Goal: Task Accomplishment & Management: Complete application form

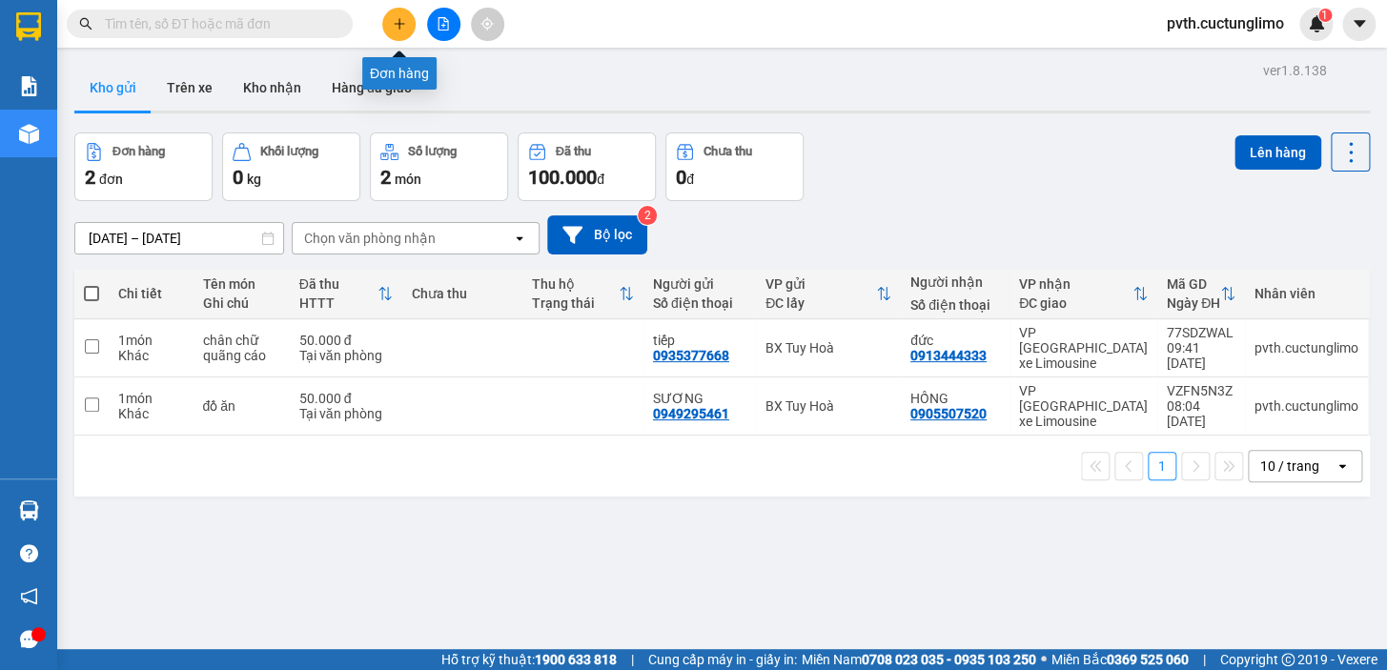
click at [405, 26] on icon "plus" at bounding box center [399, 23] width 13 height 13
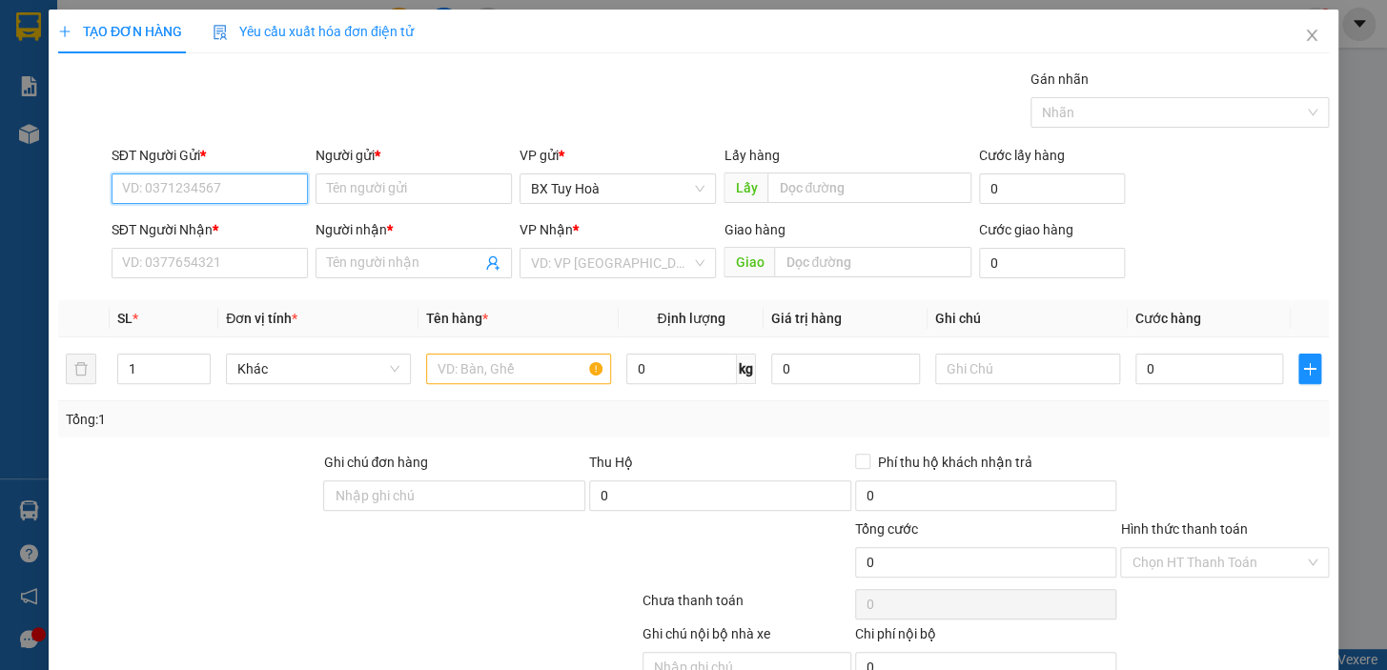
click at [251, 182] on input "SĐT Người Gửi *" at bounding box center [209, 188] width 196 height 30
click at [240, 216] on div "0915168836 - trâm" at bounding box center [208, 226] width 172 height 21
type input "0915168836"
type input "trâm"
type input "0905119116"
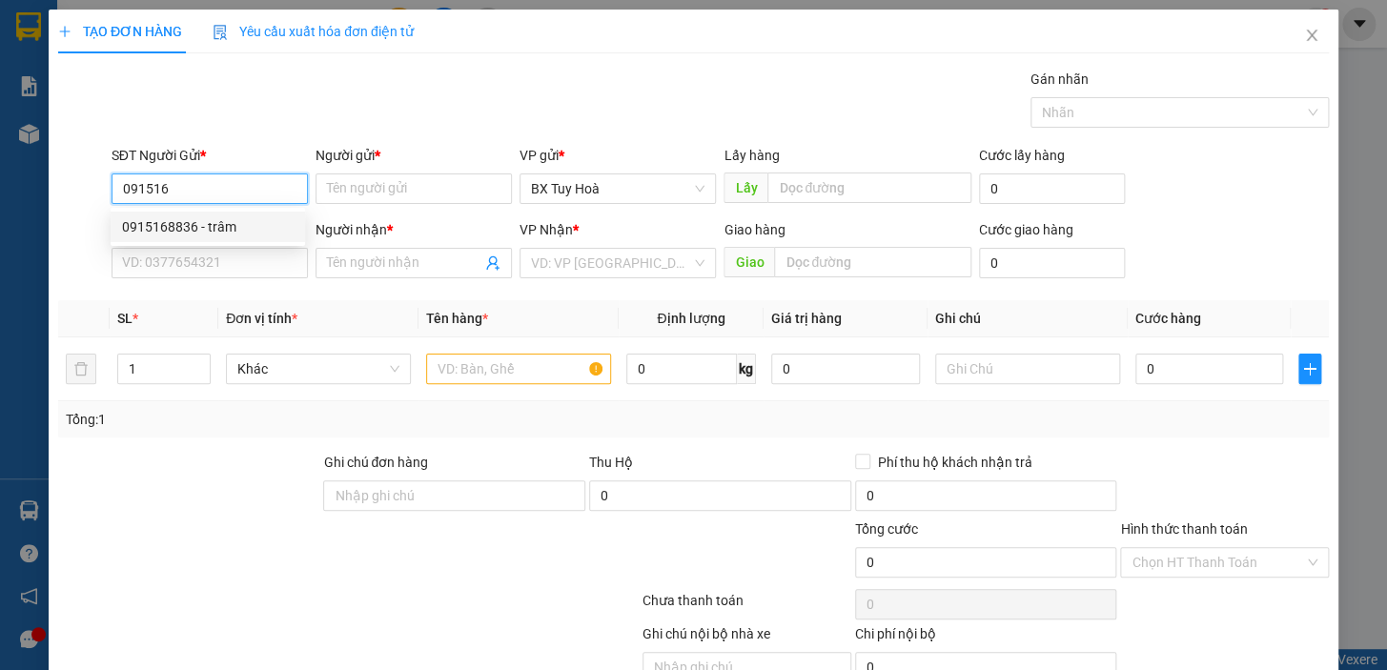
type input "hà"
type input "50.000"
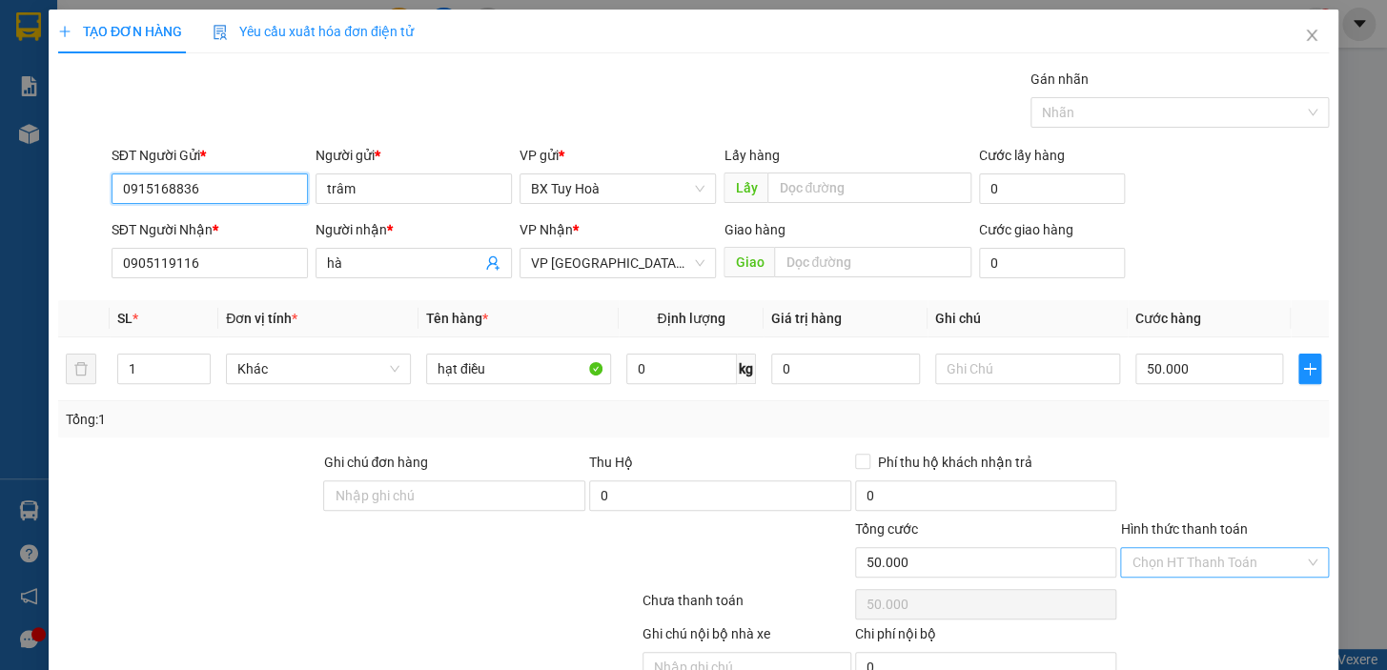
type input "0915168836"
click at [1195, 562] on input "Hình thức thanh toán" at bounding box center [1217, 562] width 172 height 29
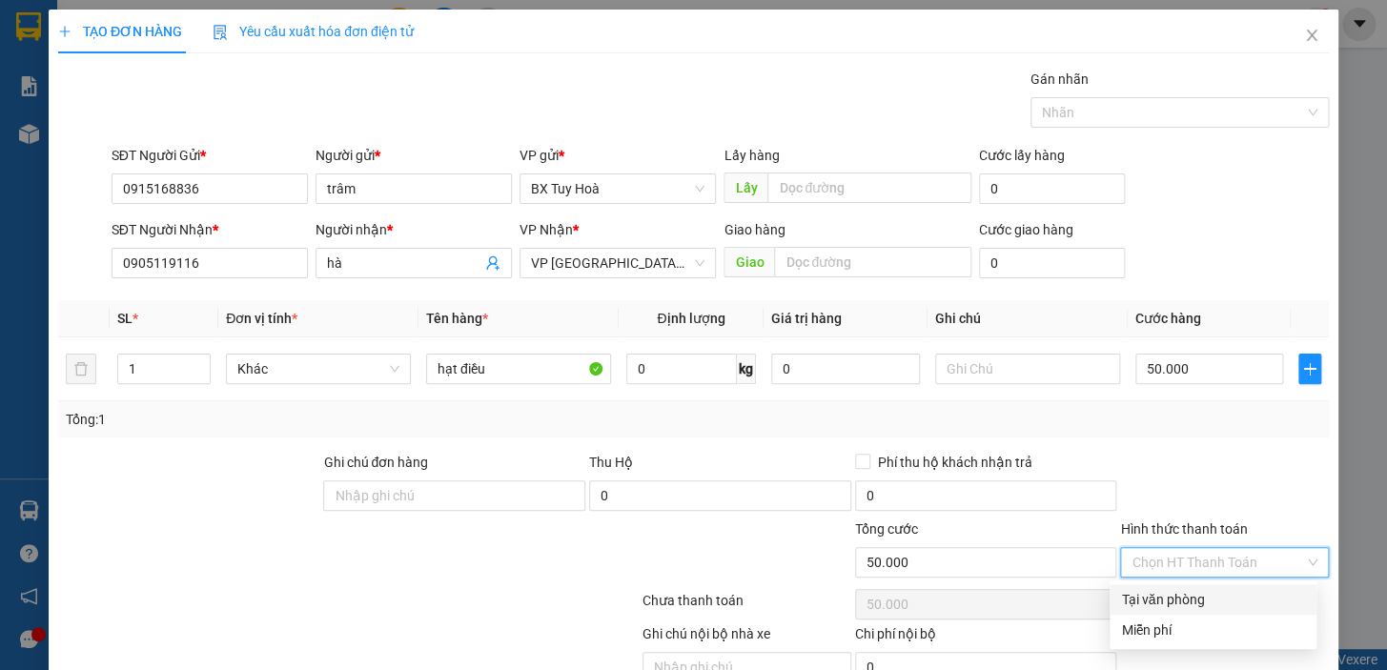
click at [1200, 600] on div "Tại văn phòng" at bounding box center [1213, 599] width 184 height 21
type input "0"
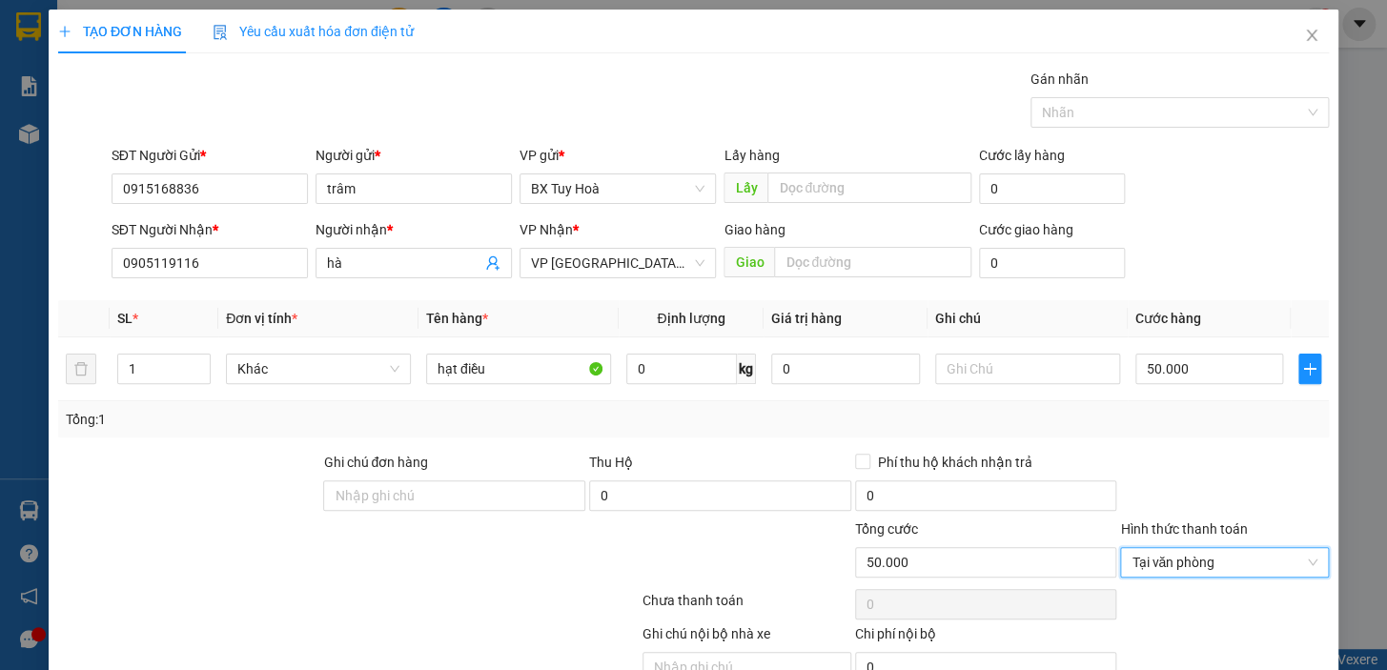
scroll to position [93, 0]
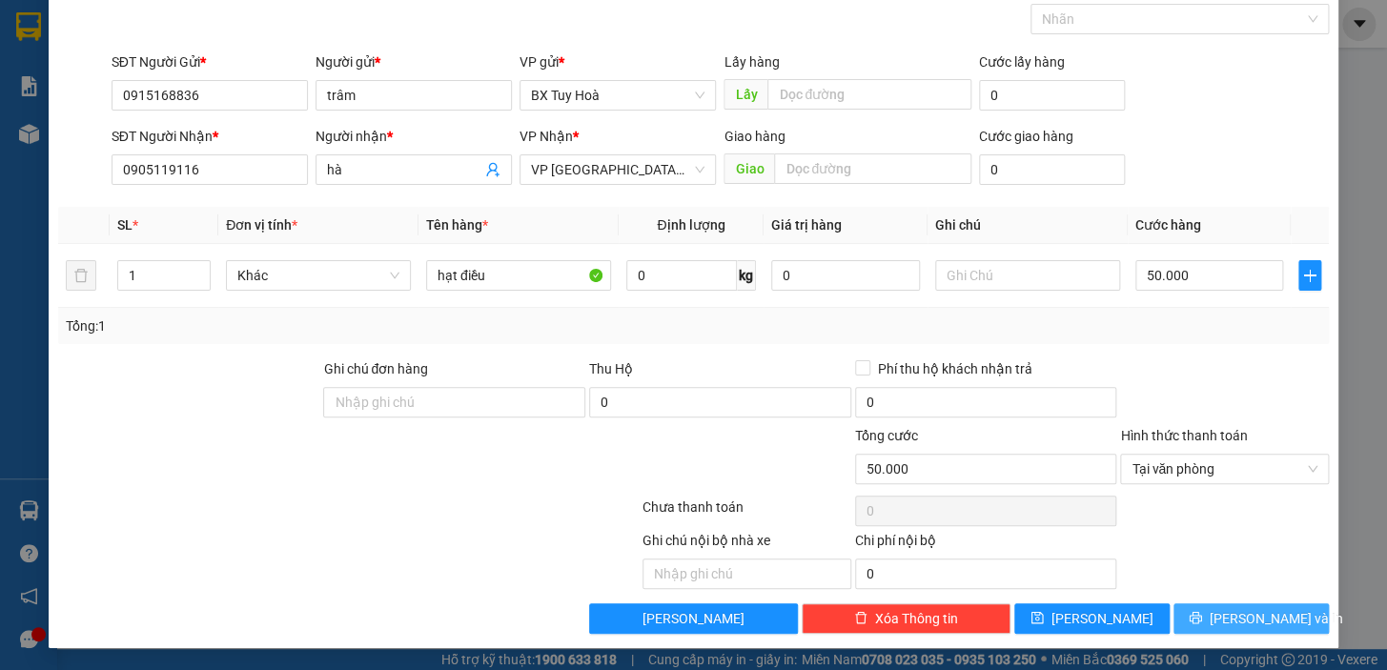
click at [1201, 609] on button "[PERSON_NAME] và In" at bounding box center [1250, 618] width 155 height 30
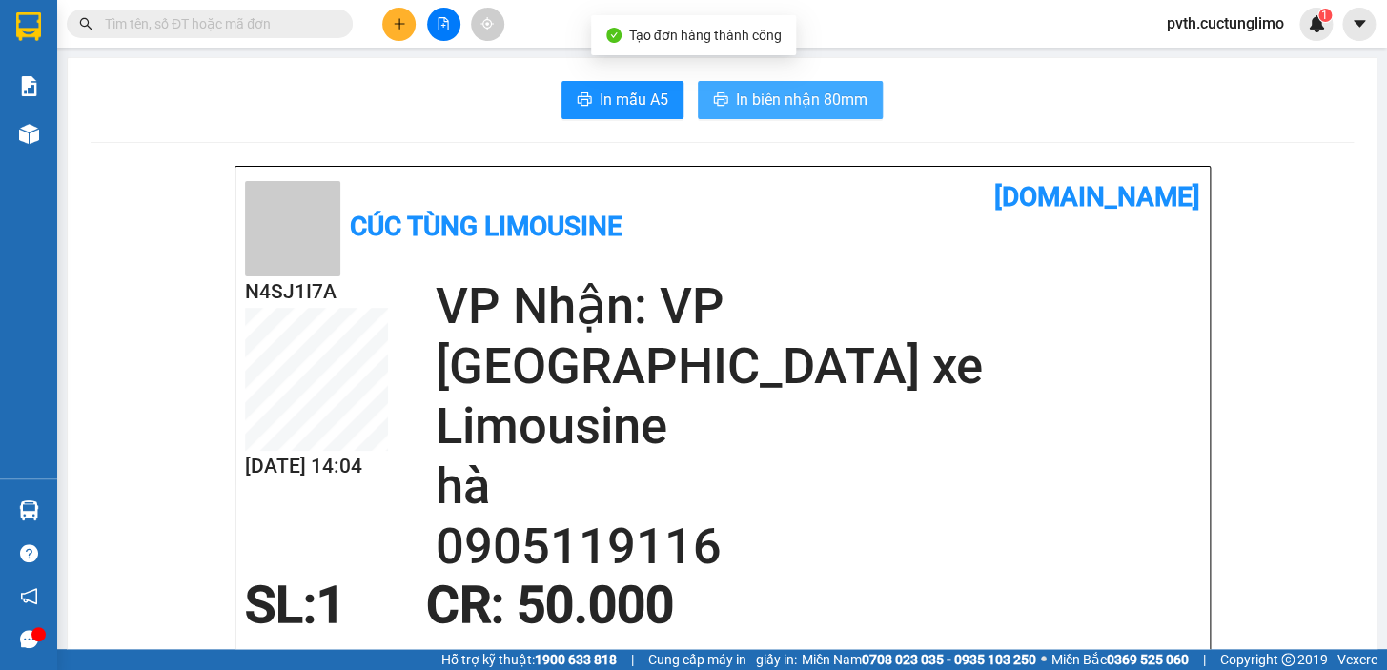
click at [825, 105] on span "In biên nhận 80mm" at bounding box center [802, 100] width 132 height 24
click at [703, 88] on button "In biên nhận 80mm" at bounding box center [790, 100] width 185 height 38
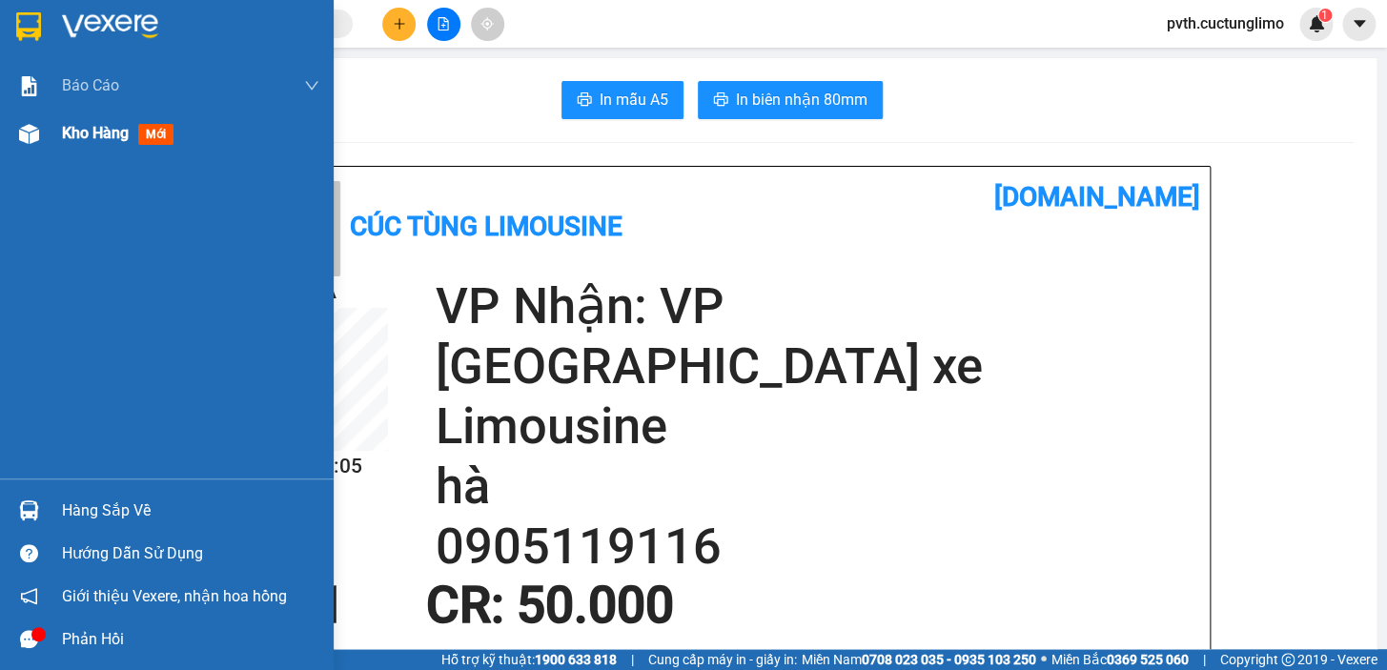
click at [80, 145] on div "Kho hàng mới" at bounding box center [190, 134] width 257 height 48
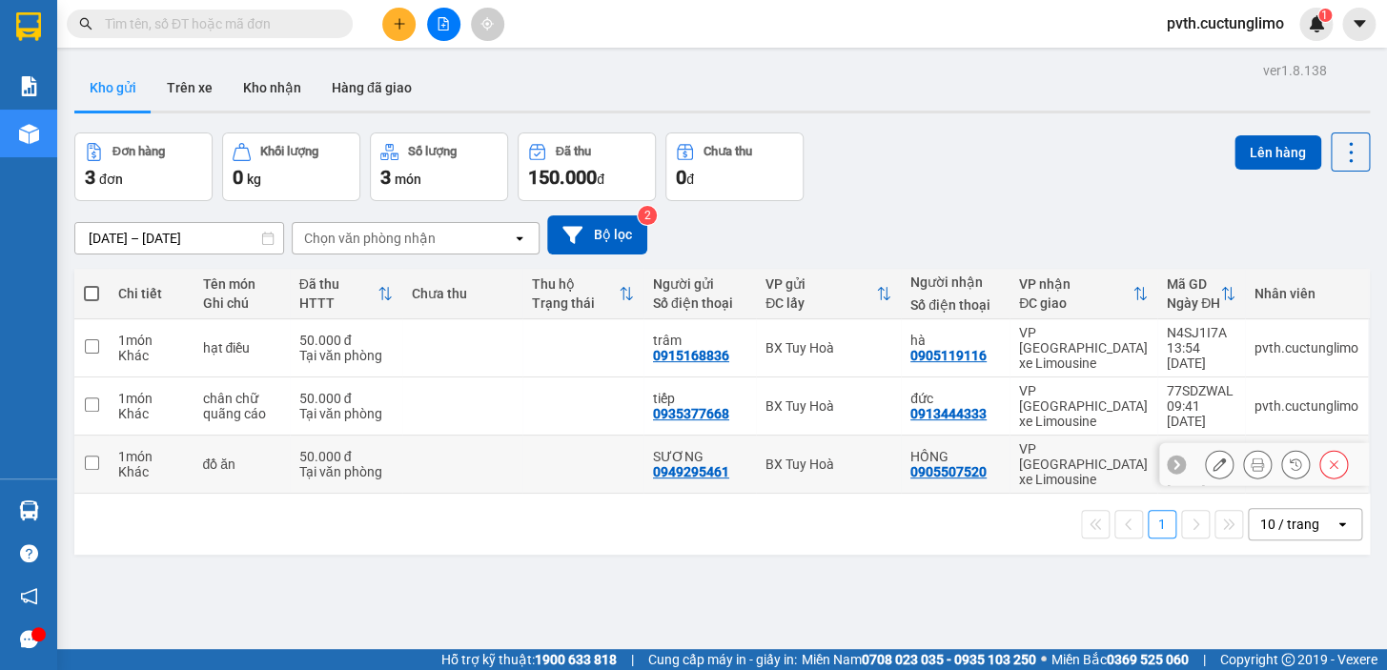
click at [92, 456] on input "checkbox" at bounding box center [92, 463] width 14 height 14
checkbox input "true"
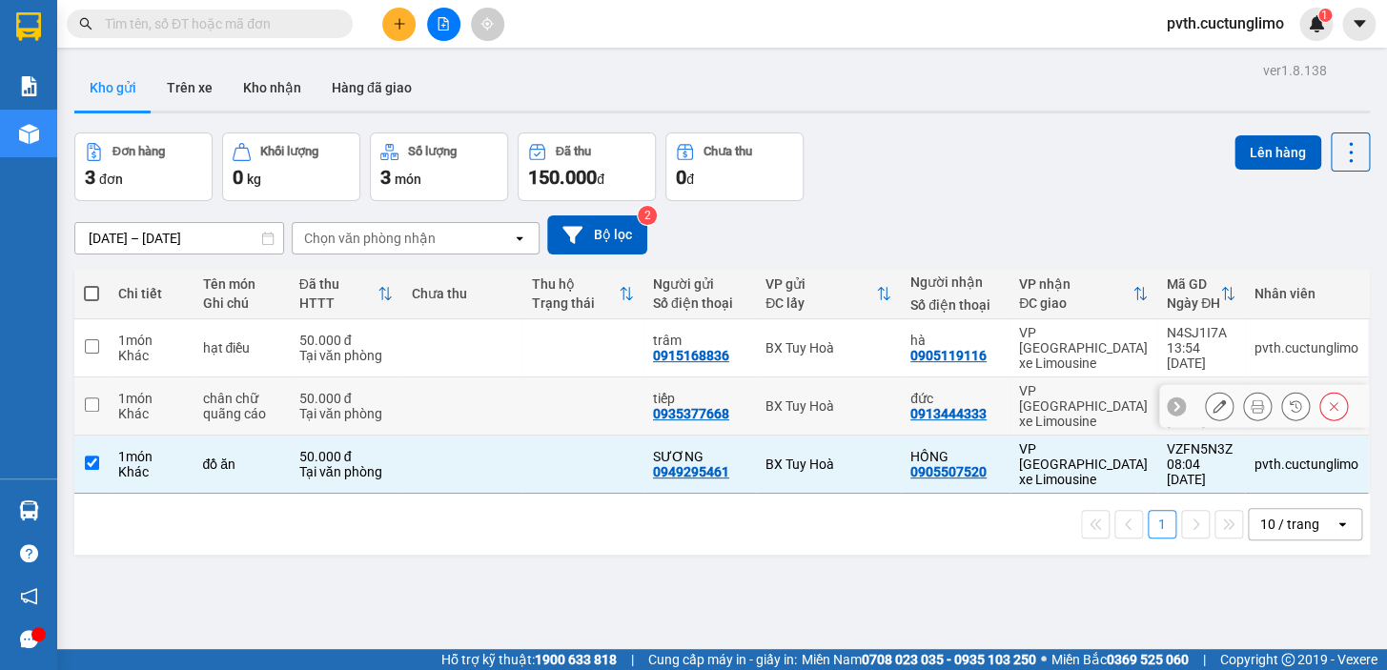
click at [88, 397] on input "checkbox" at bounding box center [92, 404] width 14 height 14
checkbox input "true"
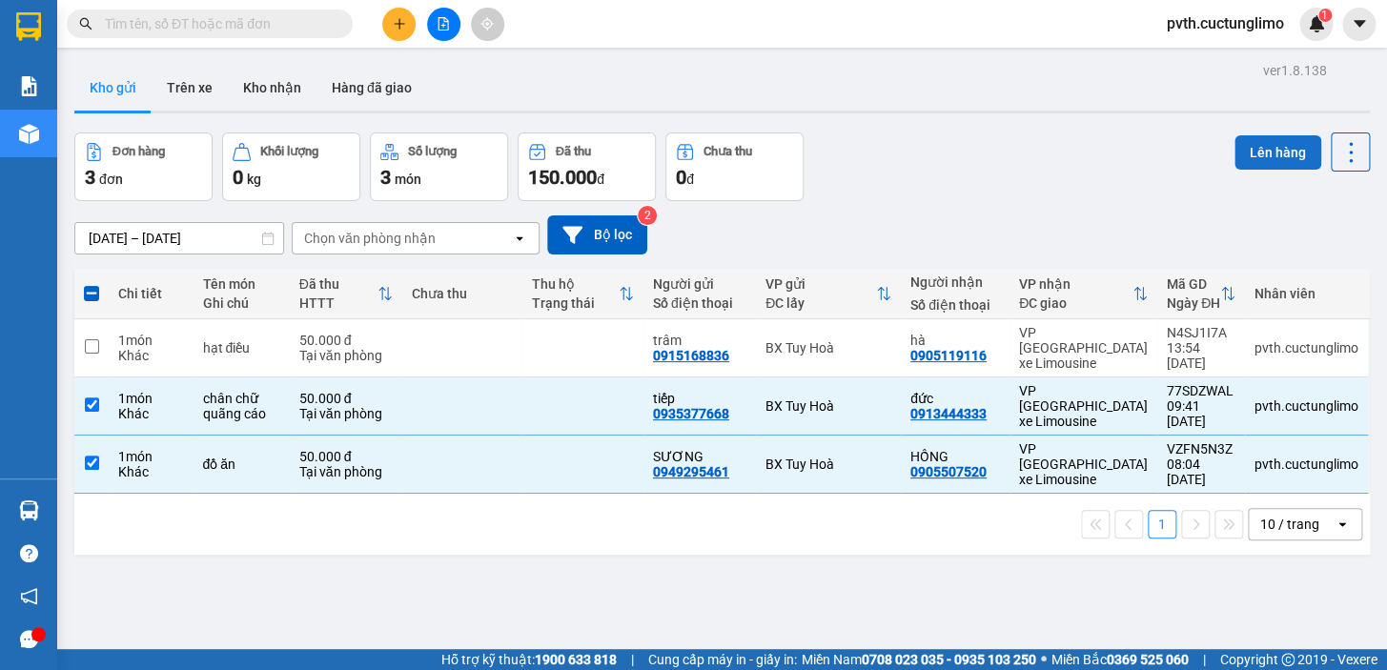
click at [1255, 144] on button "Lên hàng" at bounding box center [1277, 152] width 87 height 34
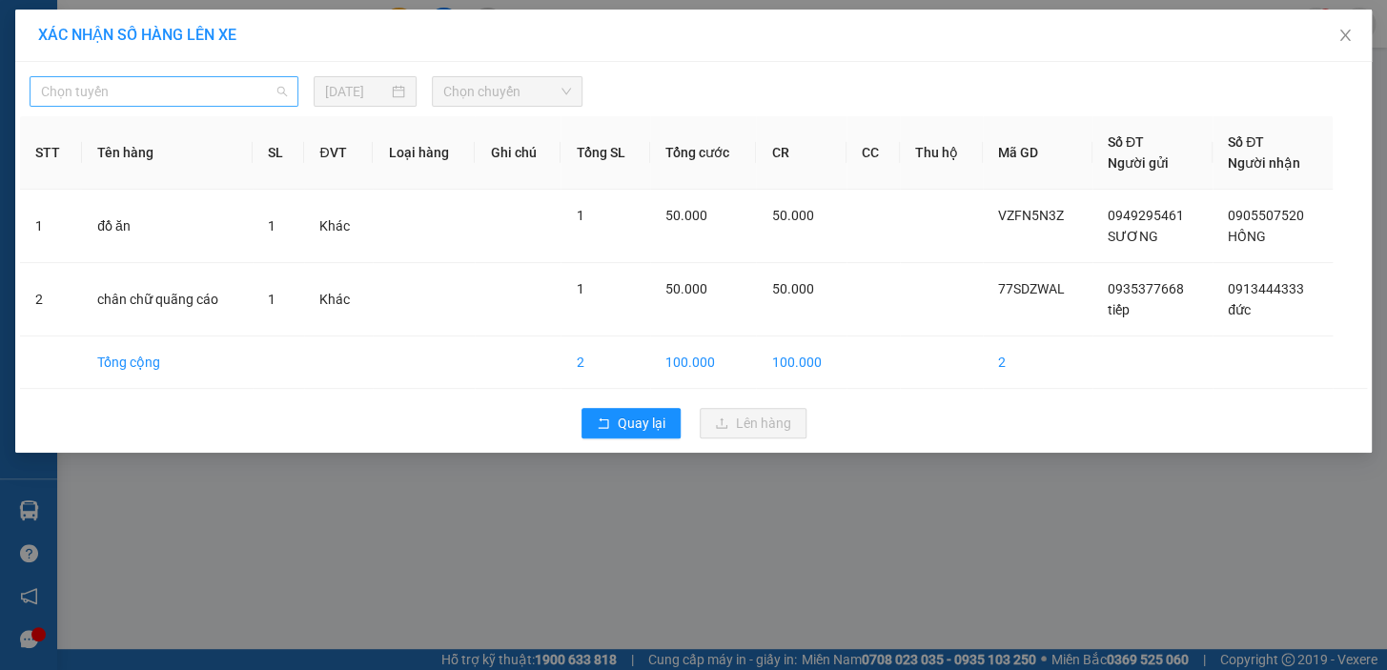
click at [245, 92] on span "Chọn tuyến" at bounding box center [164, 91] width 246 height 29
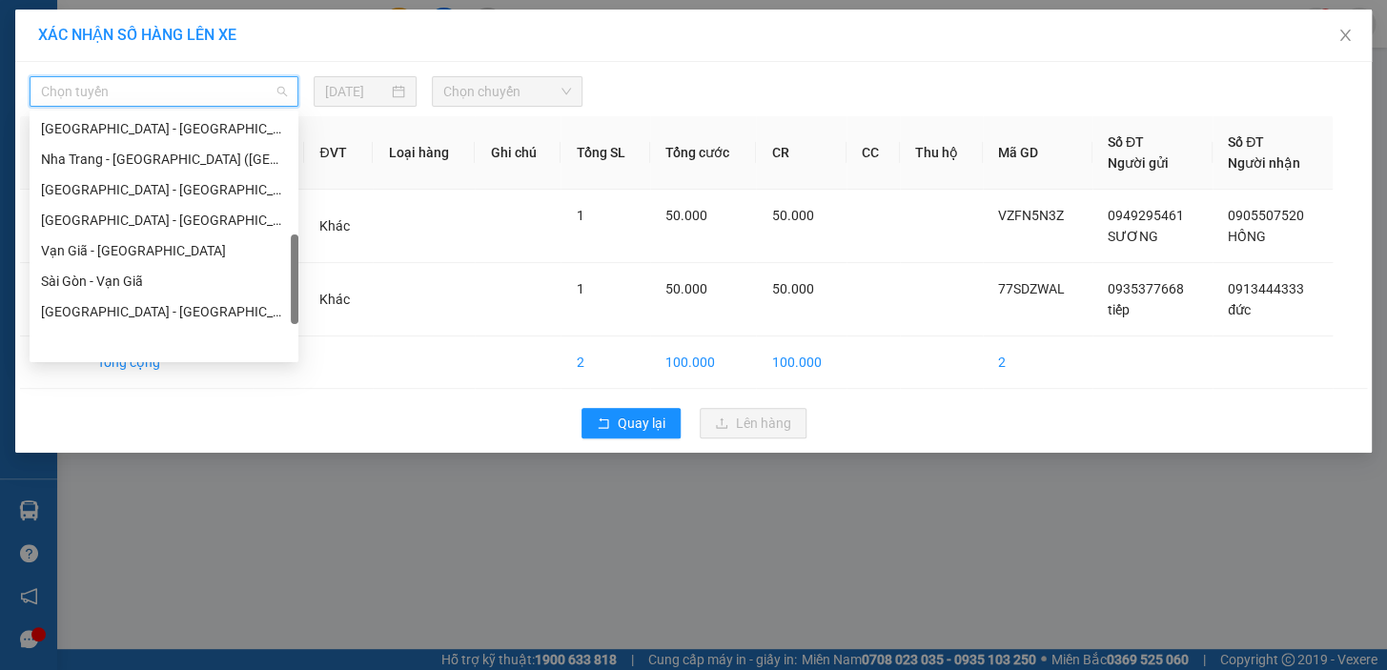
scroll to position [578, 0]
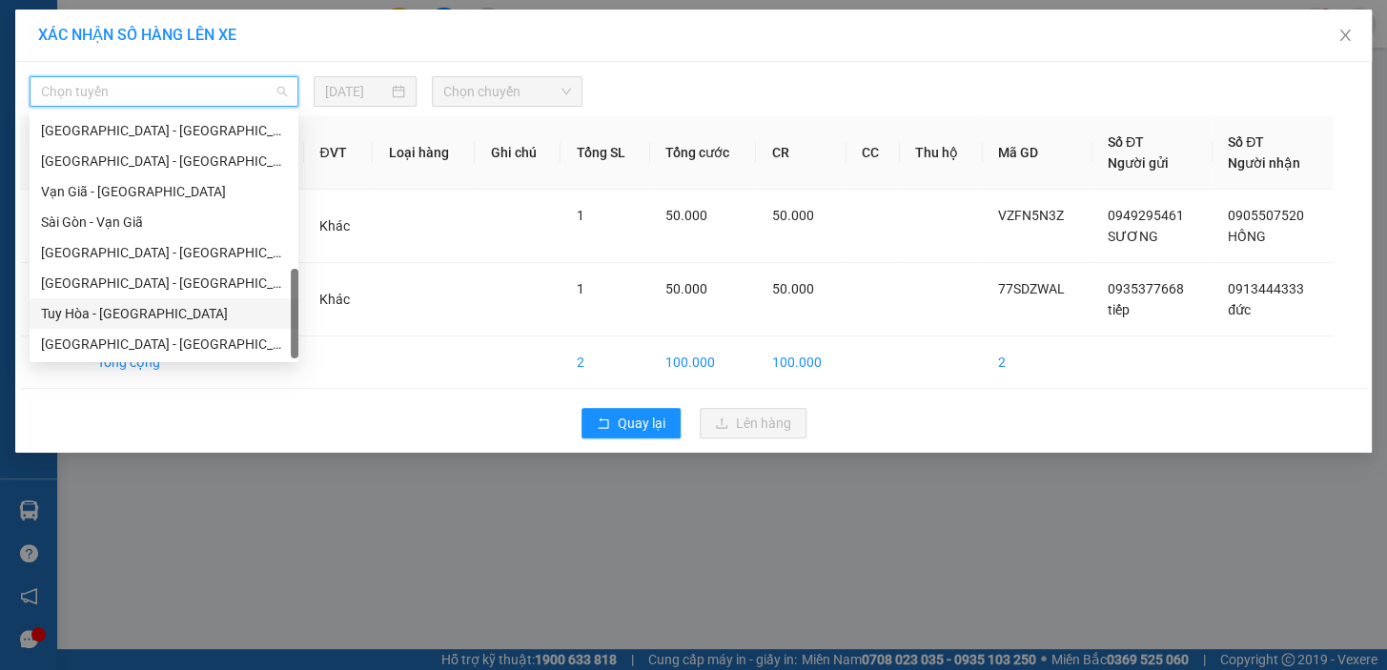
click at [86, 305] on div "Tuy Hòa - [GEOGRAPHIC_DATA]" at bounding box center [164, 313] width 246 height 21
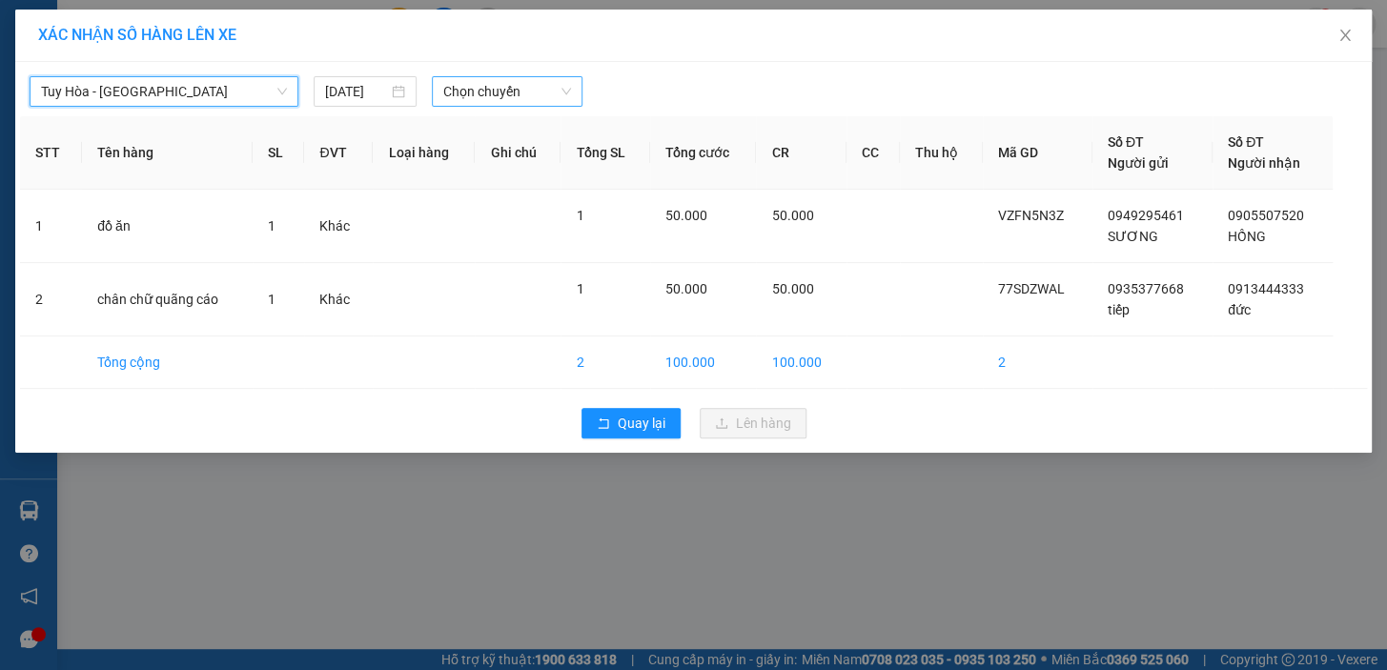
click at [482, 86] on span "Chọn chuyến" at bounding box center [507, 91] width 128 height 29
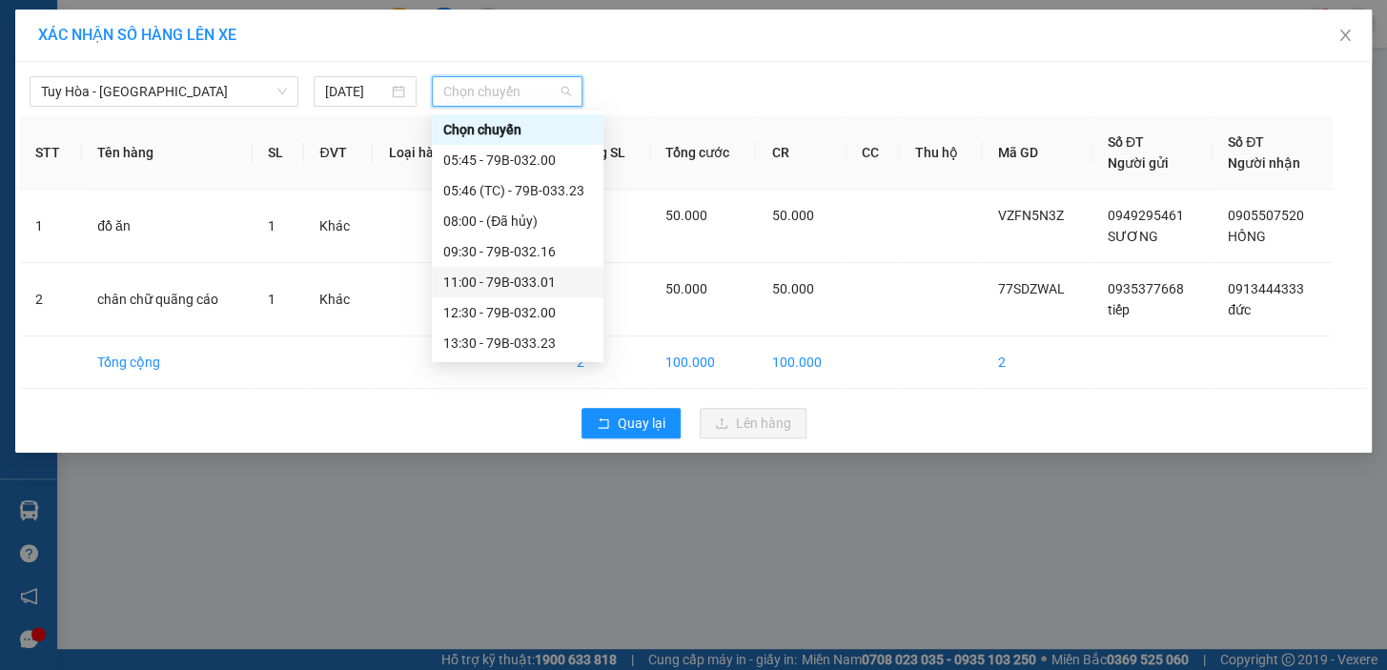
click at [506, 283] on div "11:00 - 79B-033.01" at bounding box center [517, 282] width 149 height 21
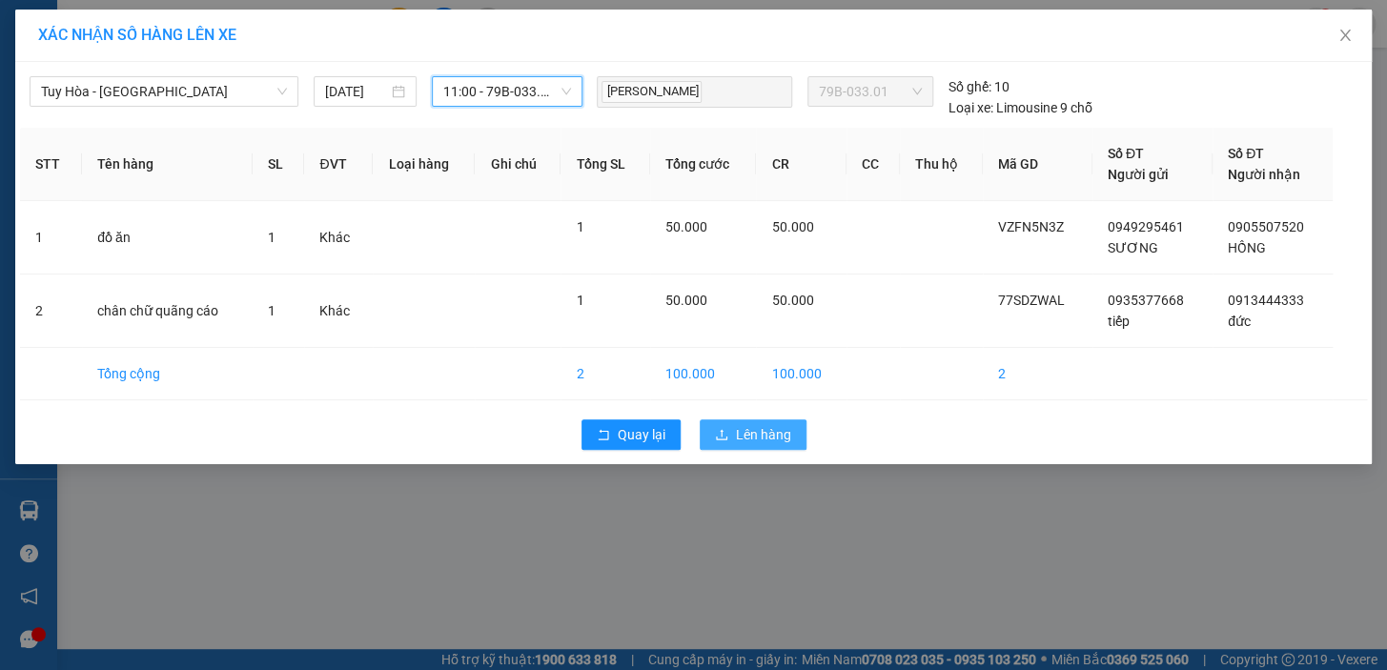
click at [734, 440] on button "Lên hàng" at bounding box center [752, 434] width 107 height 30
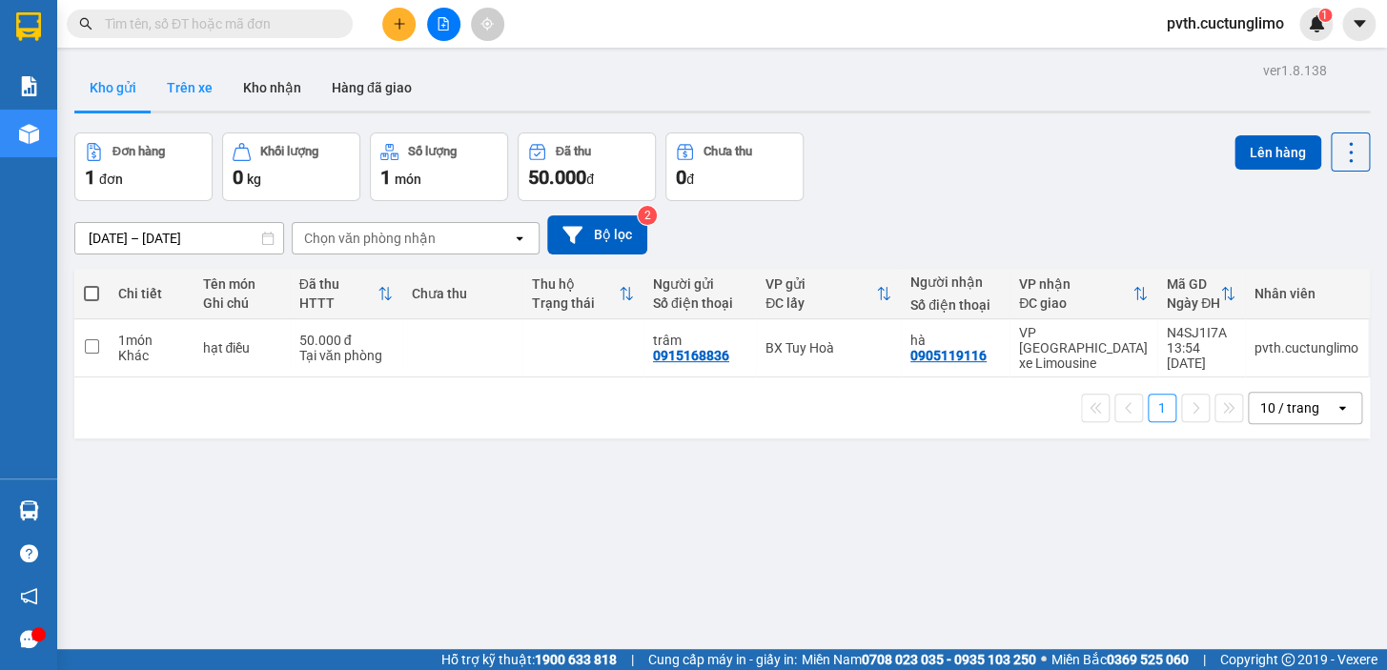
click at [177, 78] on button "Trên xe" at bounding box center [190, 88] width 76 height 46
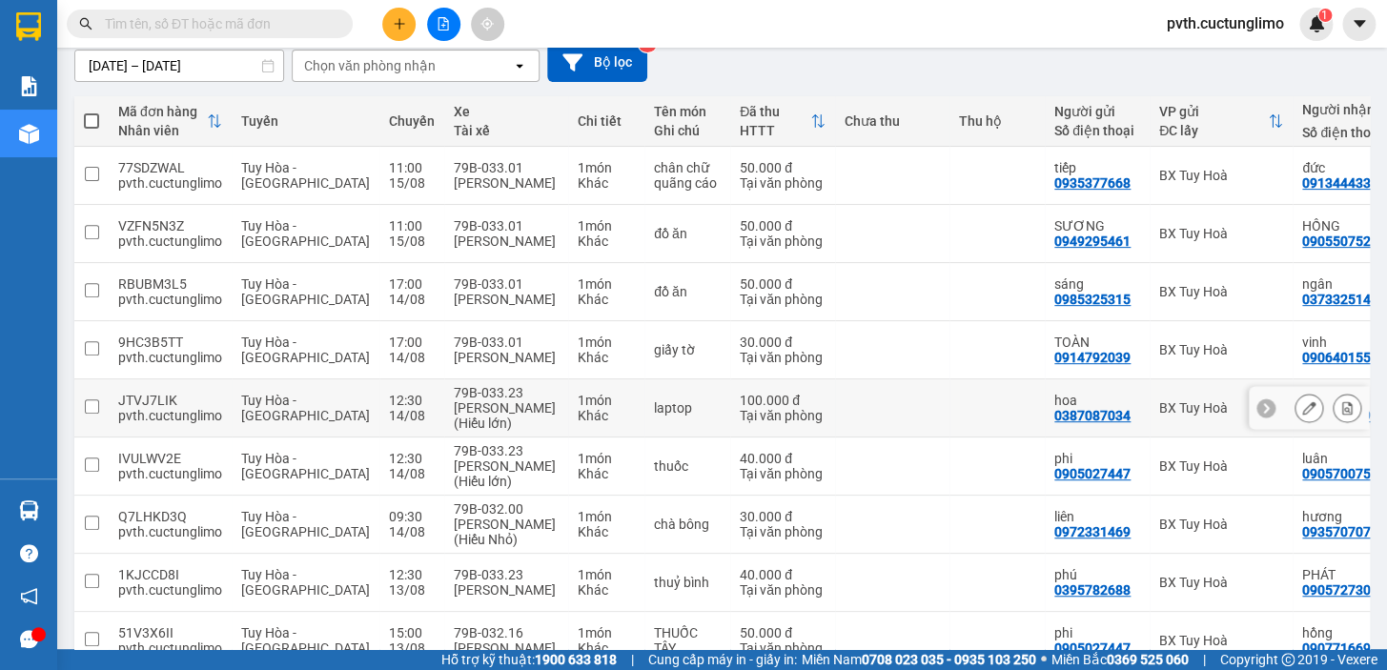
scroll to position [305, 0]
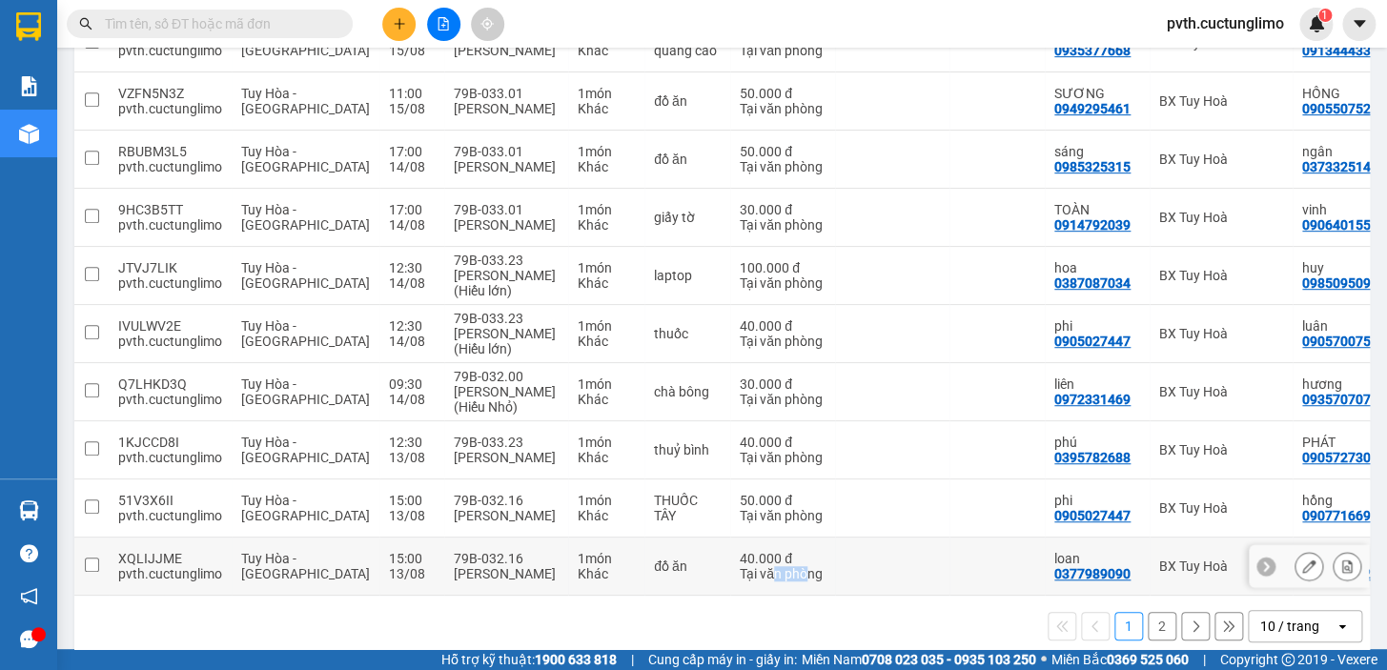
drag, startPoint x: 722, startPoint y: 562, endPoint x: 751, endPoint y: 556, distance: 29.4
click at [751, 556] on td "40.000 đ Tại văn phòng" at bounding box center [782, 566] width 105 height 58
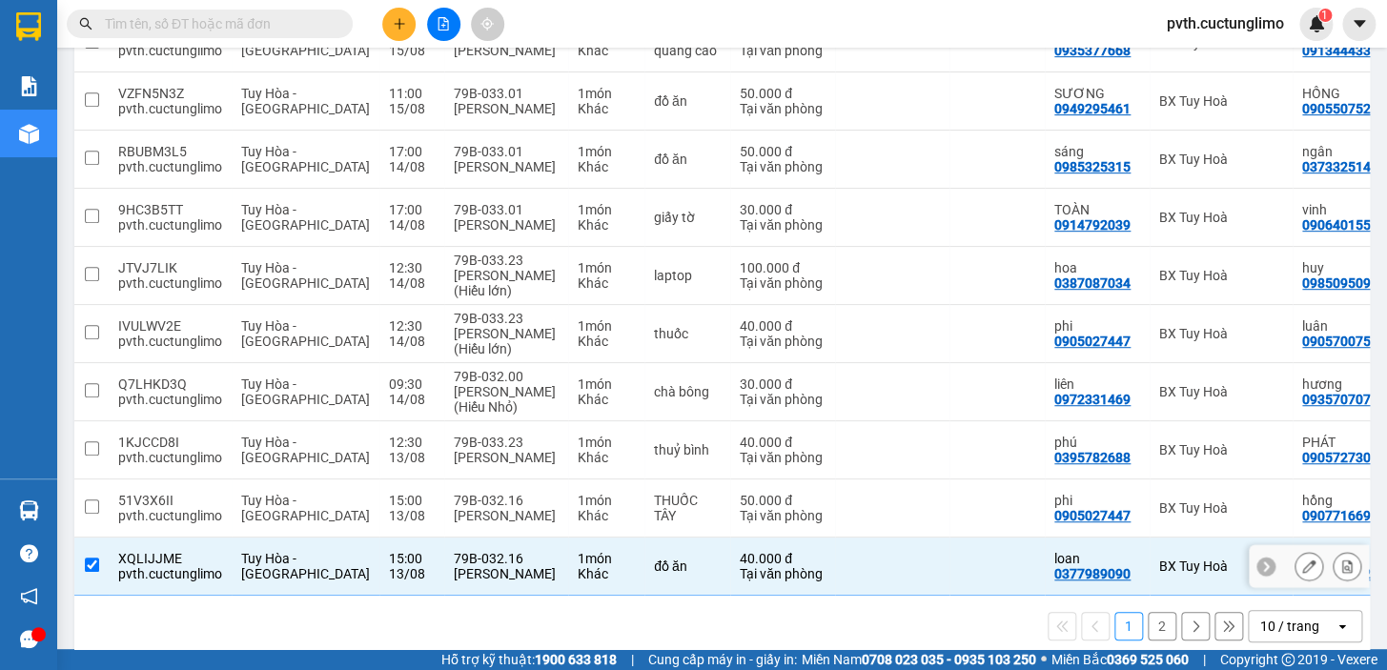
click at [840, 537] on td at bounding box center [892, 566] width 114 height 58
checkbox input "false"
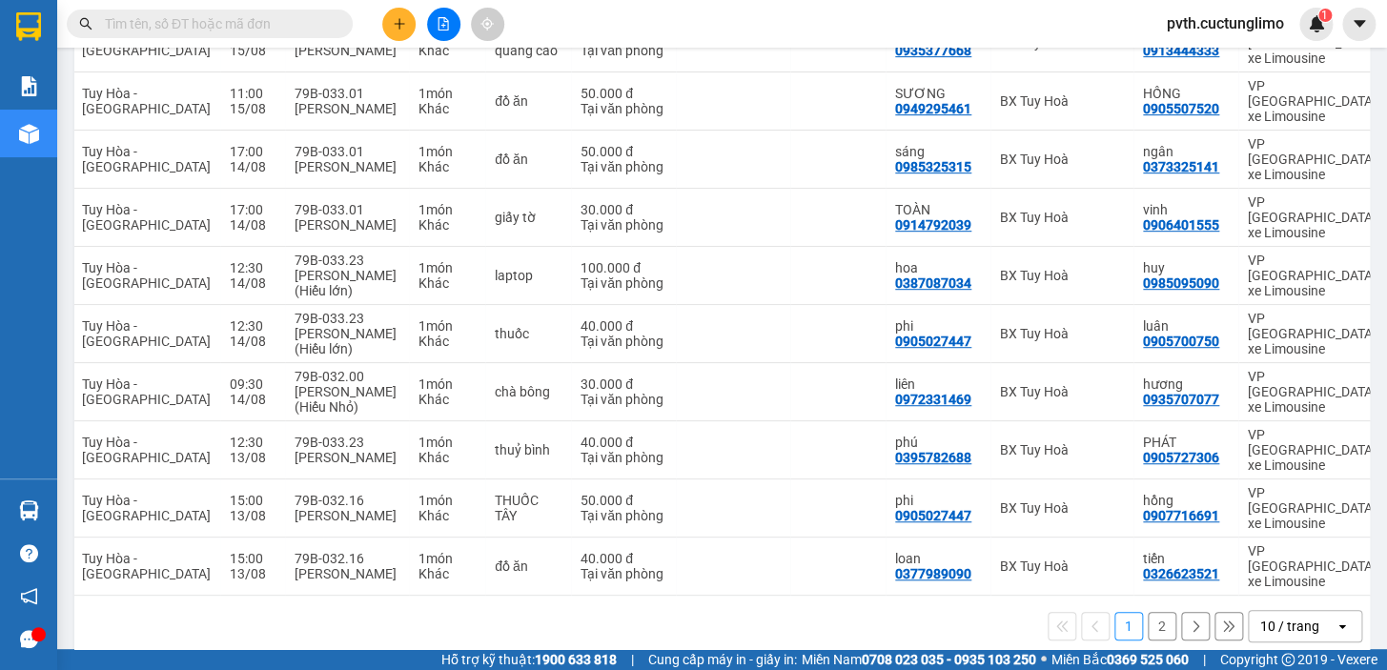
scroll to position [0, 0]
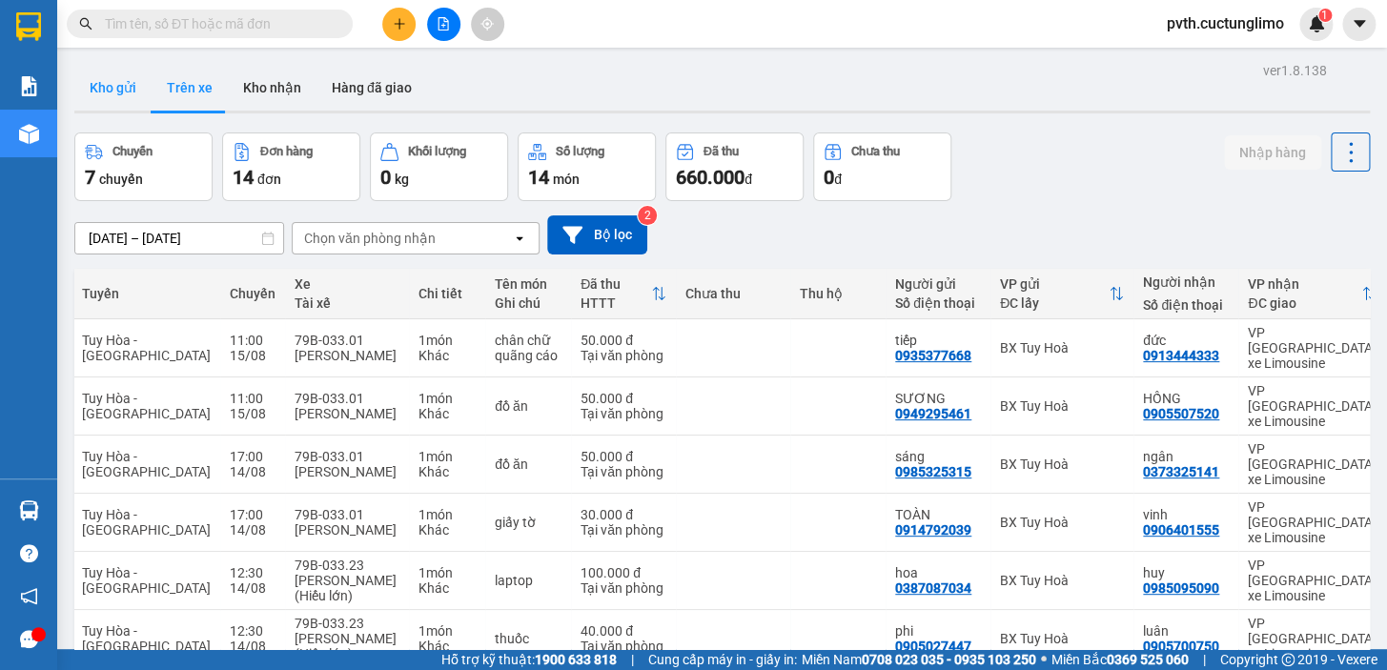
click at [119, 92] on button "Kho gửi" at bounding box center [112, 88] width 77 height 46
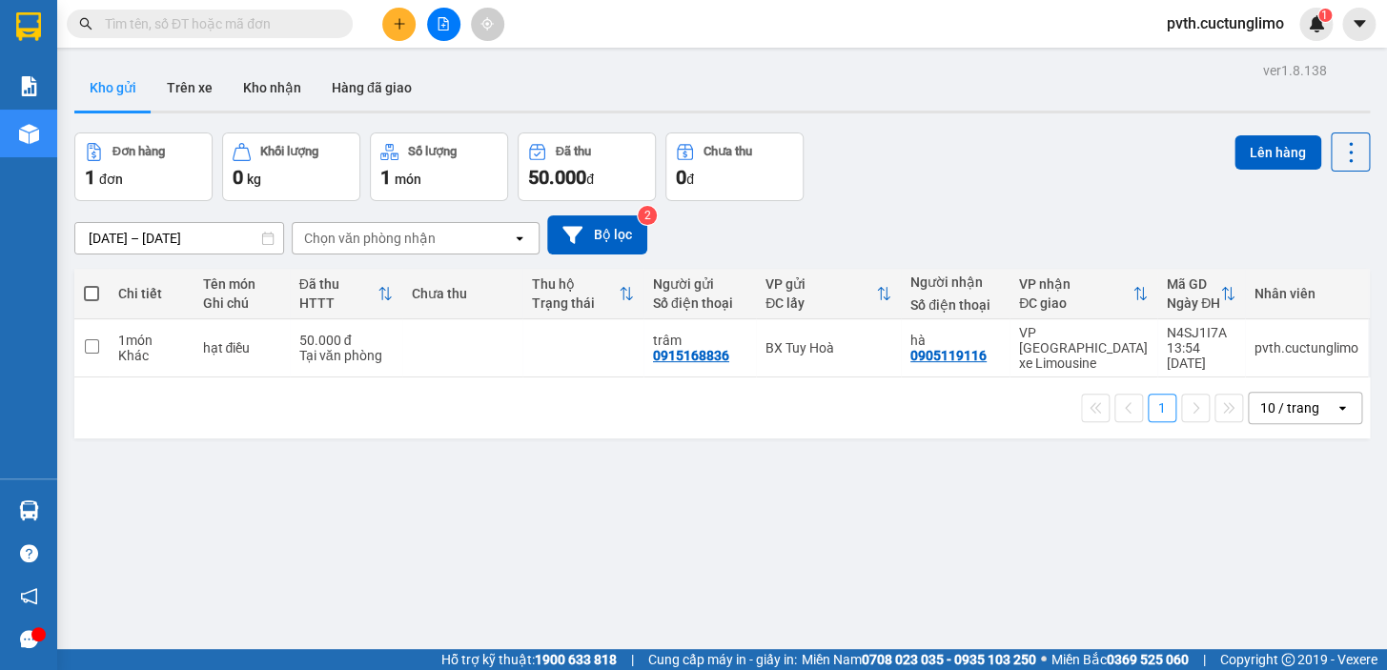
click at [404, 20] on icon "plus" at bounding box center [399, 23] width 13 height 13
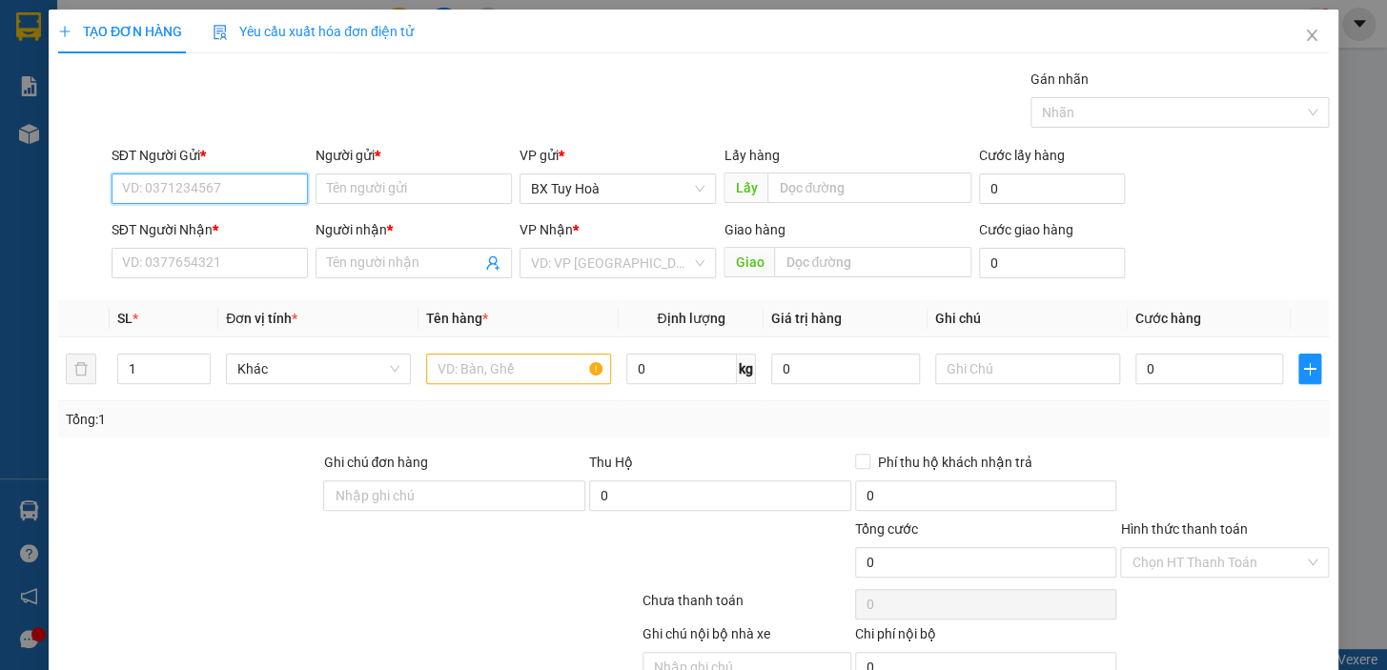
click at [267, 173] on input "SĐT Người Gửi *" at bounding box center [209, 188] width 196 height 30
click at [233, 231] on div "0947132134 - linh" at bounding box center [208, 226] width 172 height 21
type input "0947132134"
type input "linh"
type input "0373370373"
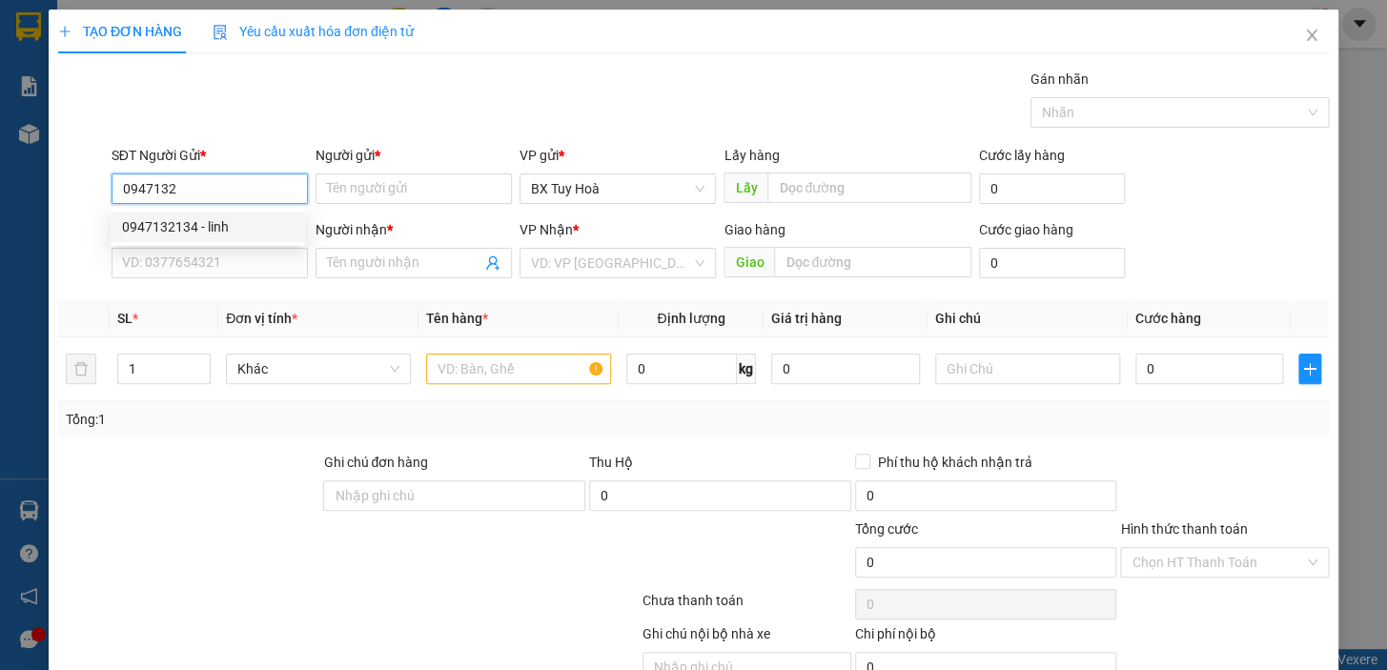
type input "tạo"
type input "30.000"
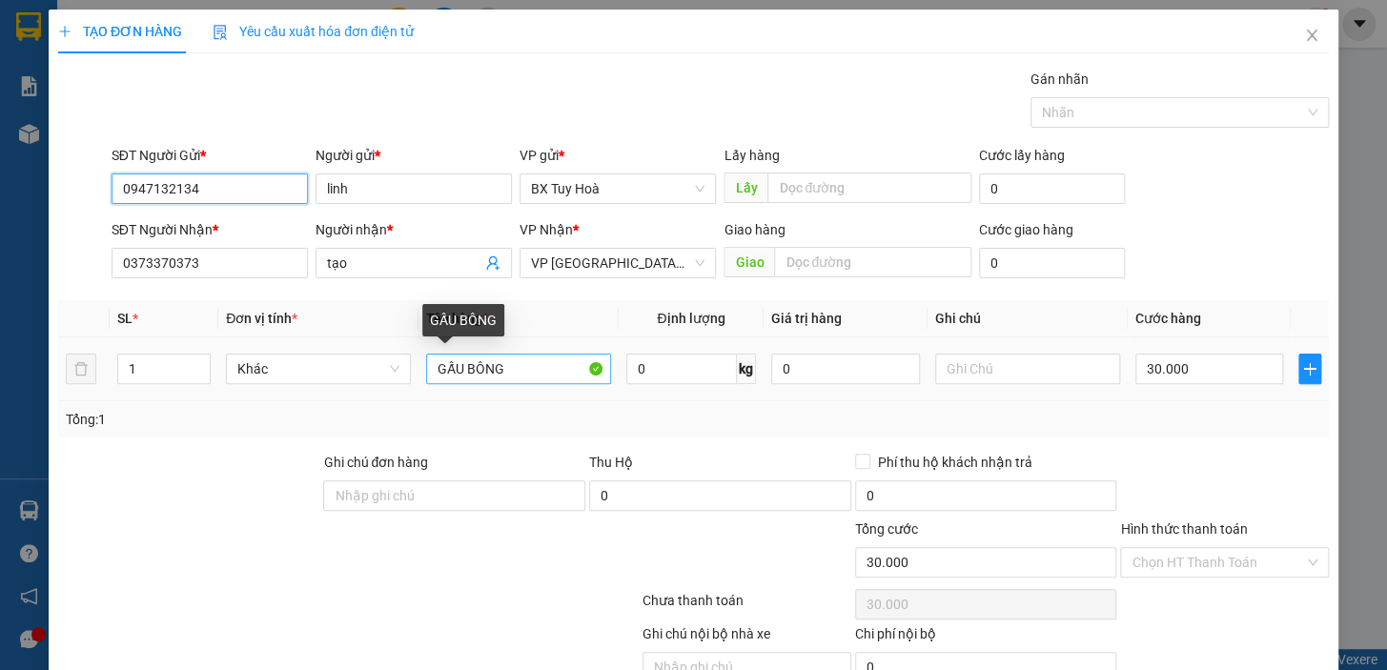
type input "0947132134"
drag, startPoint x: 537, startPoint y: 370, endPoint x: 145, endPoint y: 440, distance: 398.9
click at [145, 440] on div "Transit Pickup Surcharge Ids Transit Deliver Surcharge Ids Transit Deliver Surc…" at bounding box center [693, 398] width 1270 height 658
type input "d"
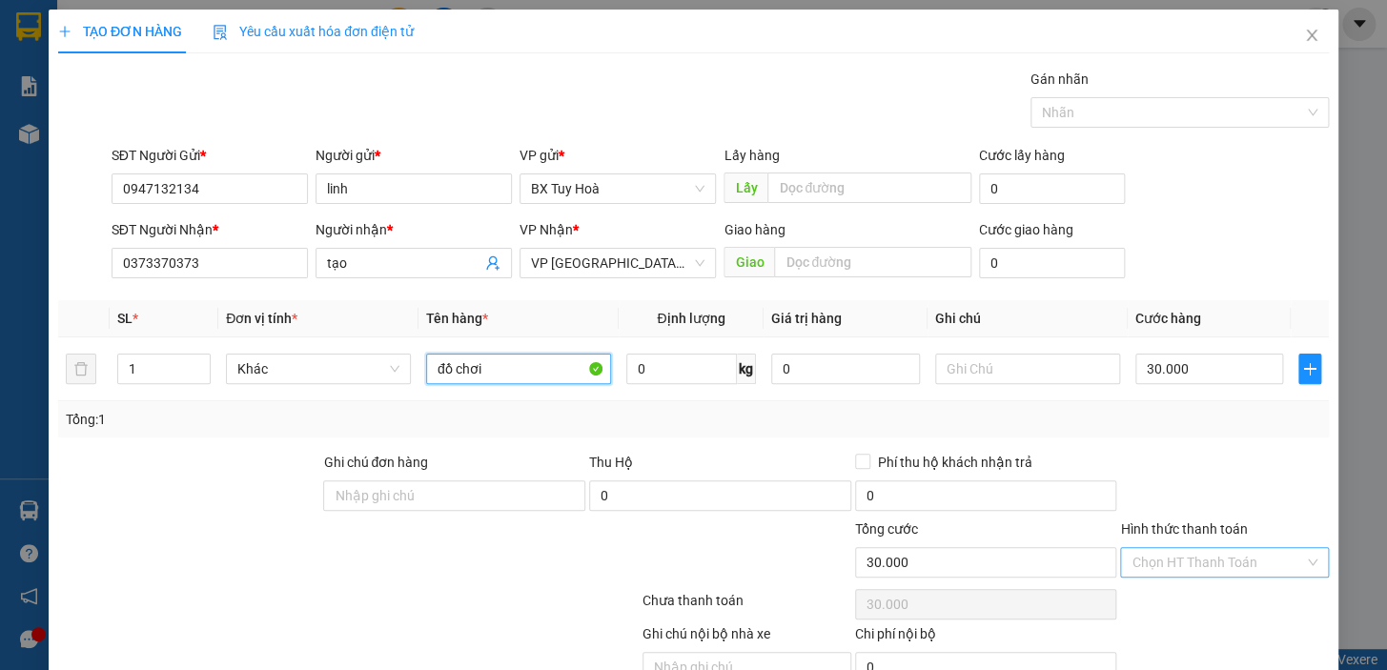
type input "đồ chơi"
click at [1211, 571] on input "Hình thức thanh toán" at bounding box center [1217, 562] width 172 height 29
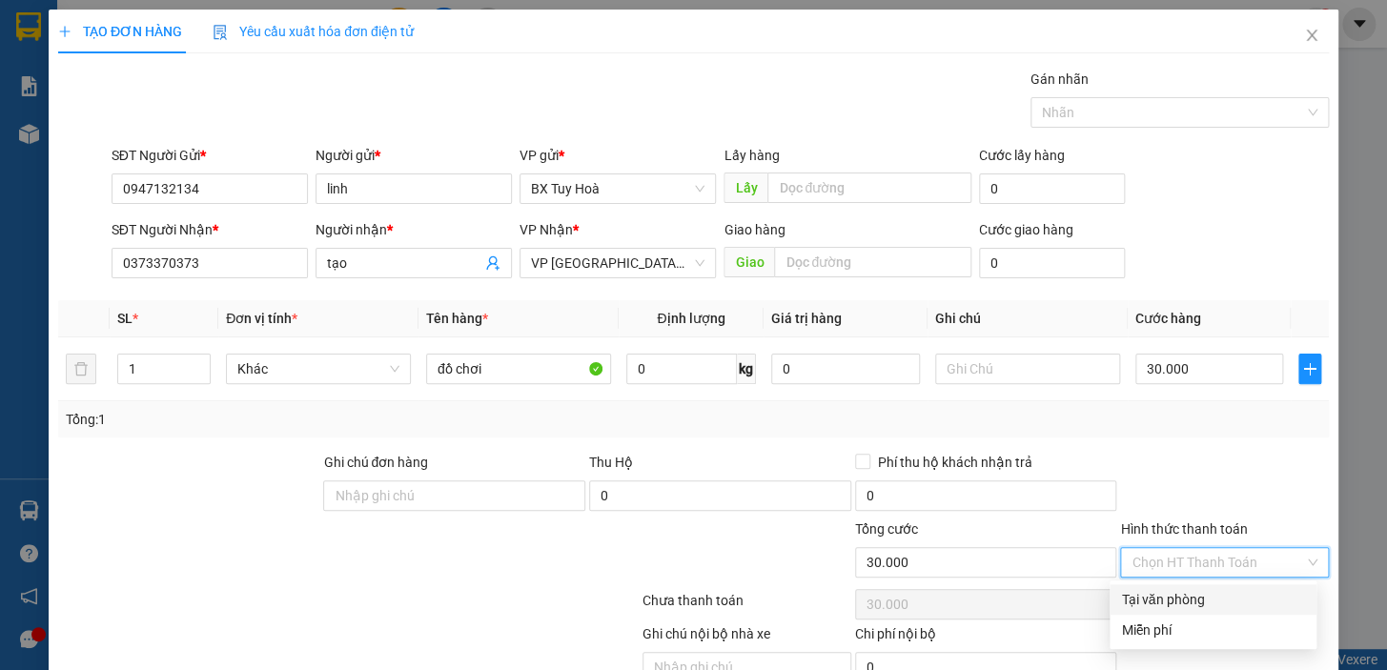
click at [1201, 597] on div "Tại văn phòng" at bounding box center [1213, 599] width 184 height 21
type input "0"
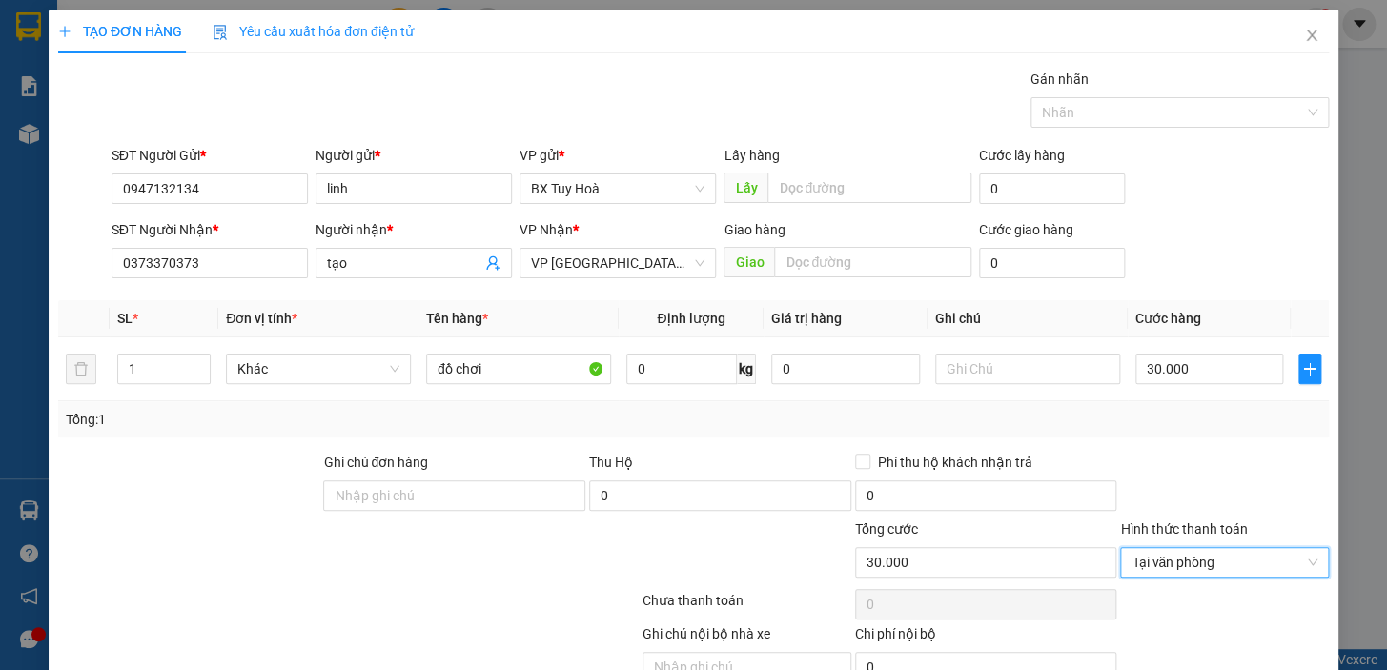
scroll to position [93, 0]
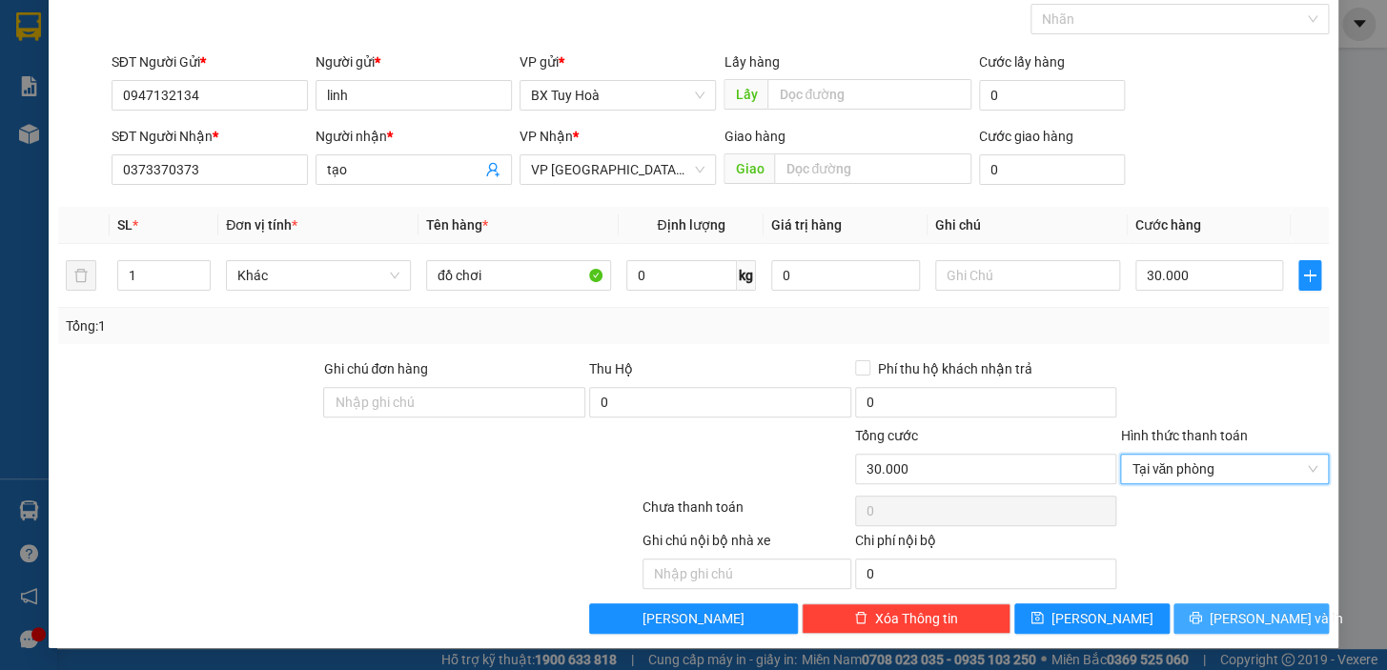
click at [1202, 611] on icon "printer" at bounding box center [1194, 617] width 13 height 13
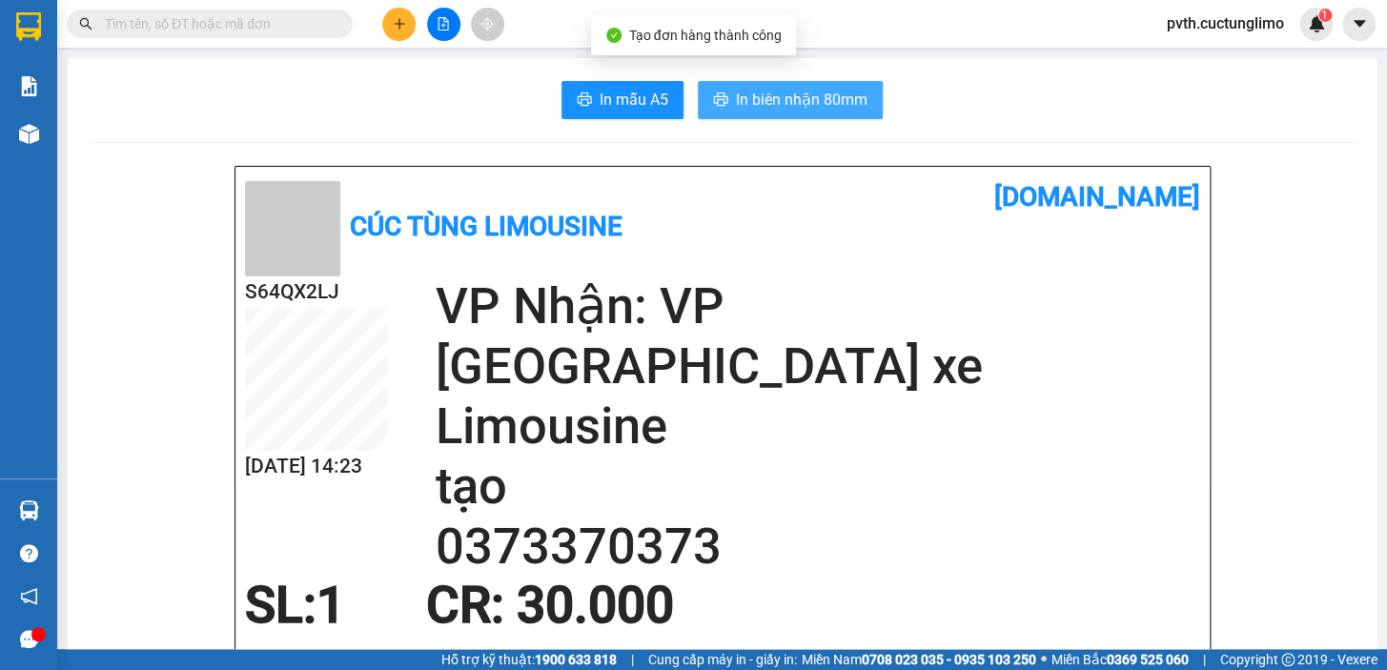
click at [751, 97] on span "In biên nhận 80mm" at bounding box center [802, 100] width 132 height 24
click at [862, 101] on button "In biên nhận 80mm" at bounding box center [790, 100] width 185 height 38
